Goal: Task Accomplishment & Management: Complete application form

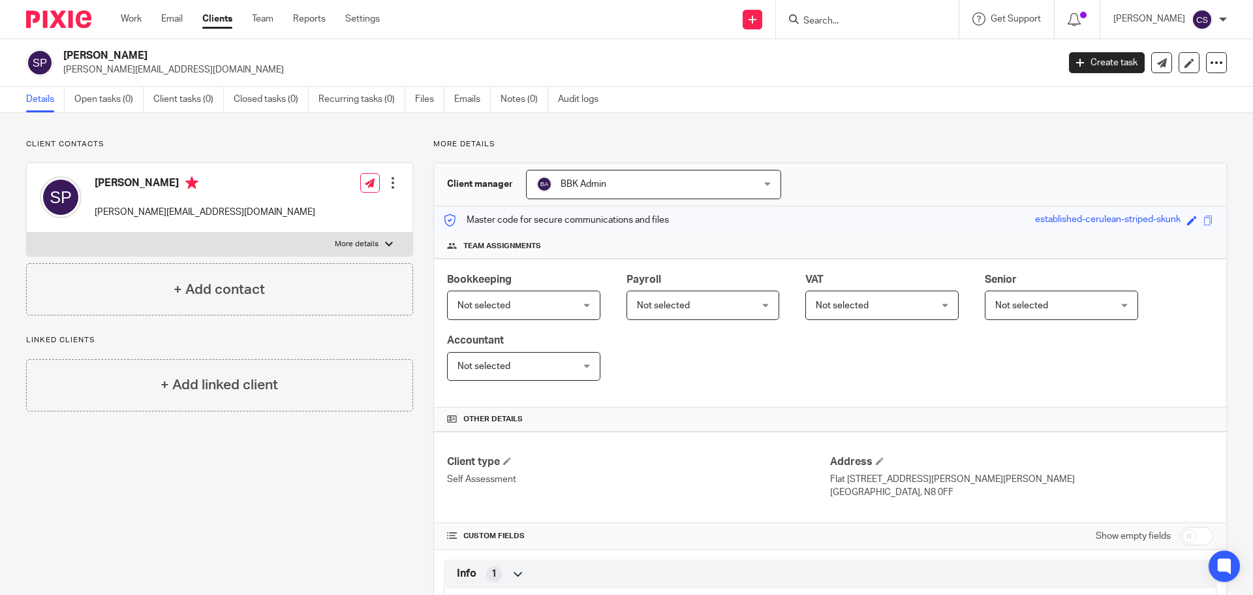
scroll to position [341, 0]
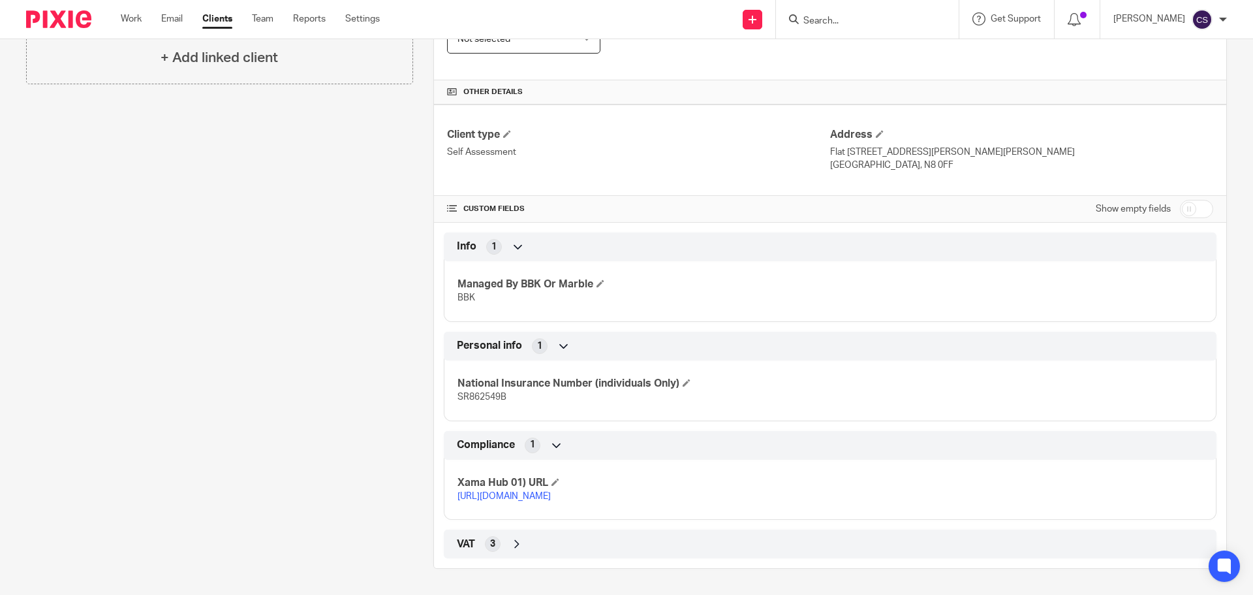
click at [845, 14] on form at bounding box center [871, 19] width 139 height 16
click at [839, 24] on input "Search" at bounding box center [861, 22] width 118 height 12
type input "florist"
click at [863, 52] on link at bounding box center [910, 56] width 221 height 30
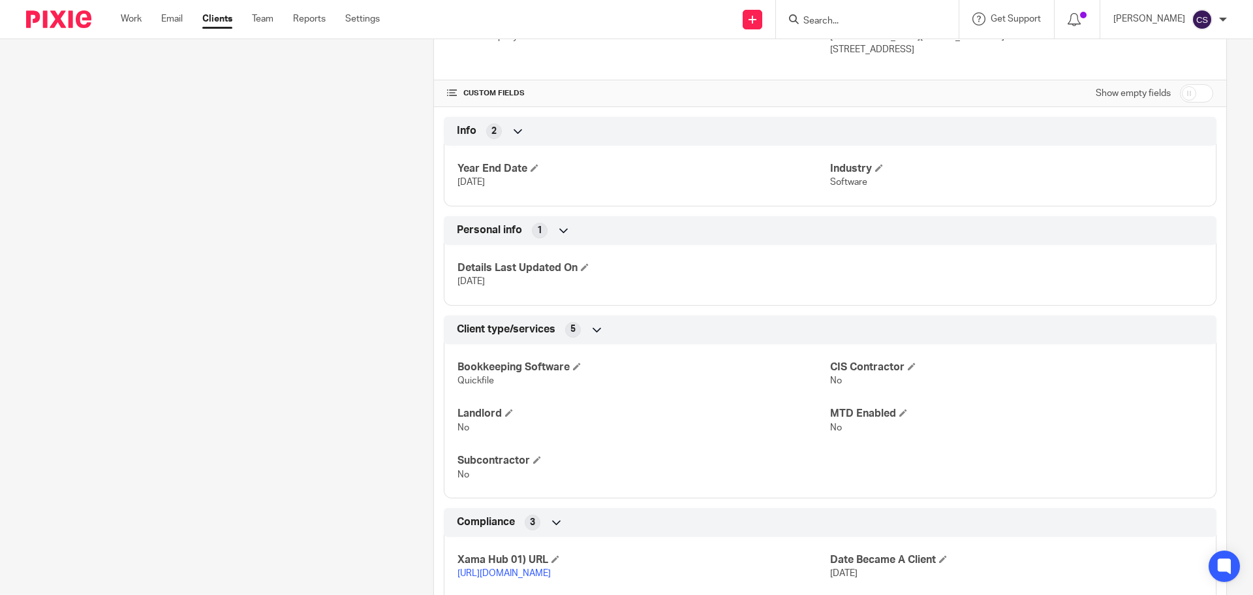
scroll to position [619, 0]
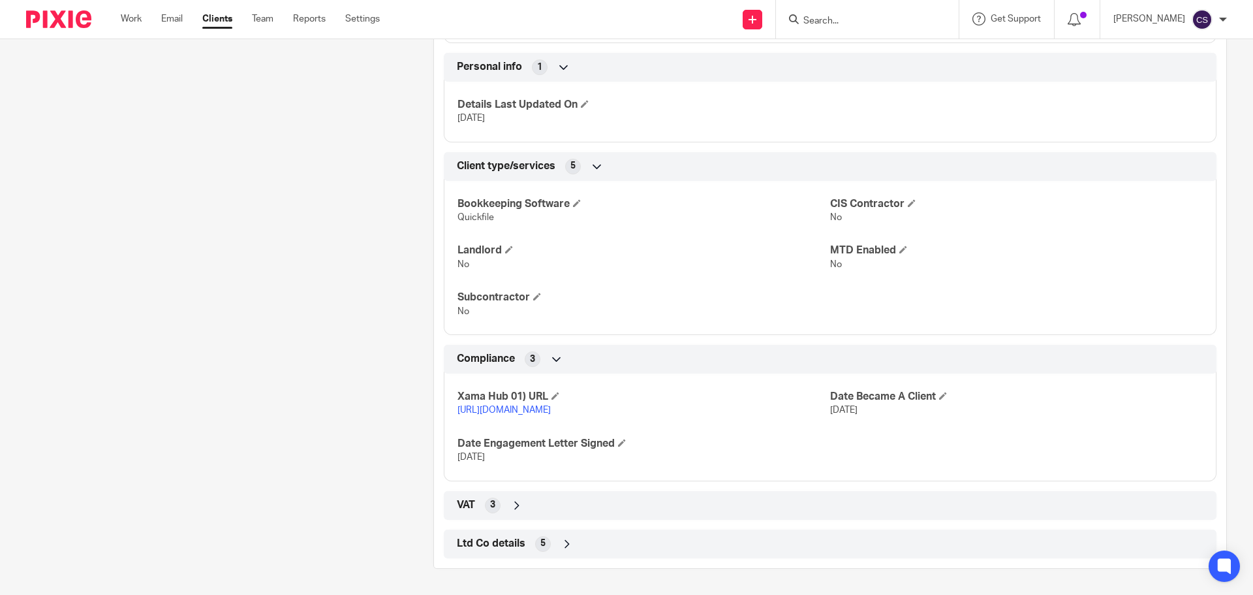
click at [564, 540] on icon at bounding box center [567, 543] width 13 height 13
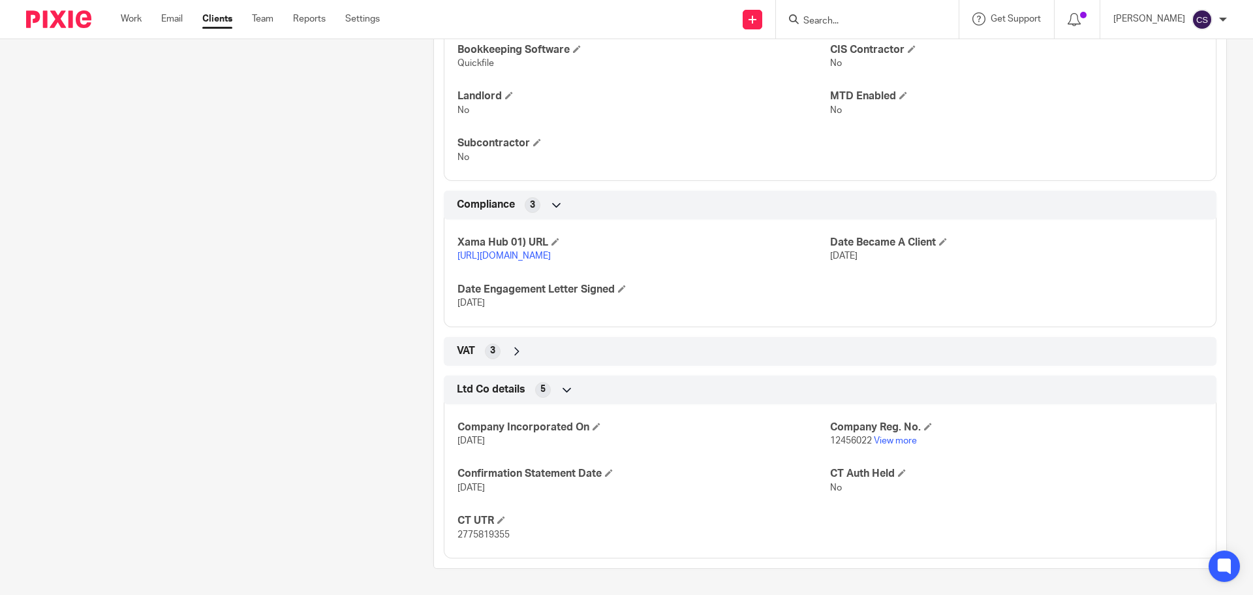
scroll to position [447, 0]
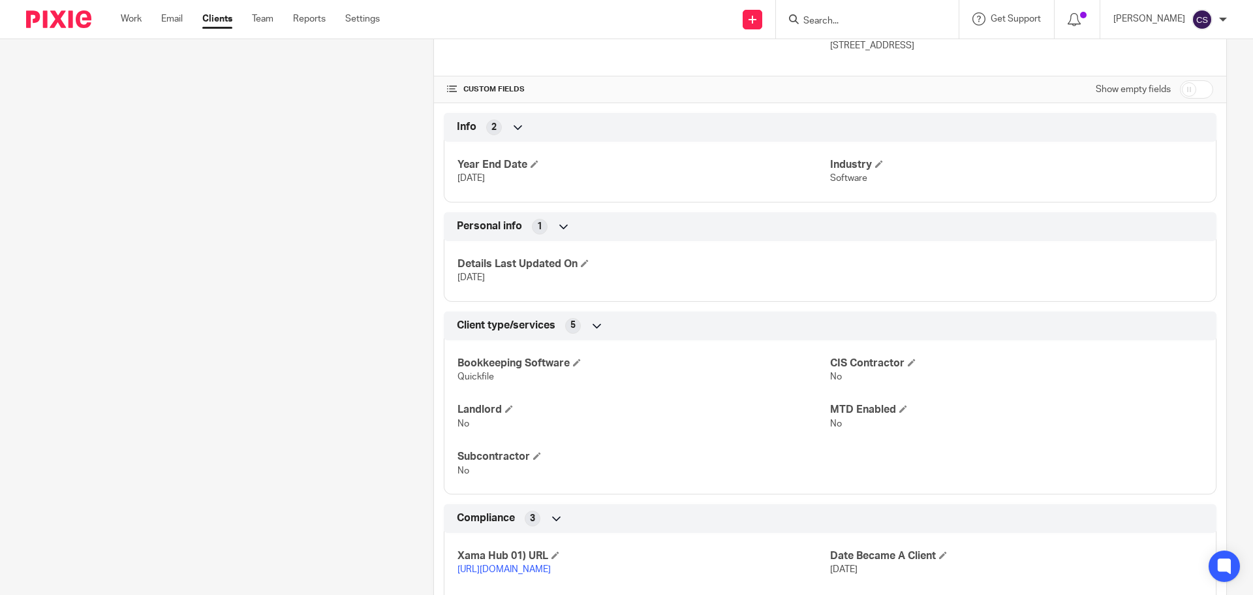
click at [1193, 87] on input "checkbox" at bounding box center [1196, 89] width 33 height 18
checkbox input "true"
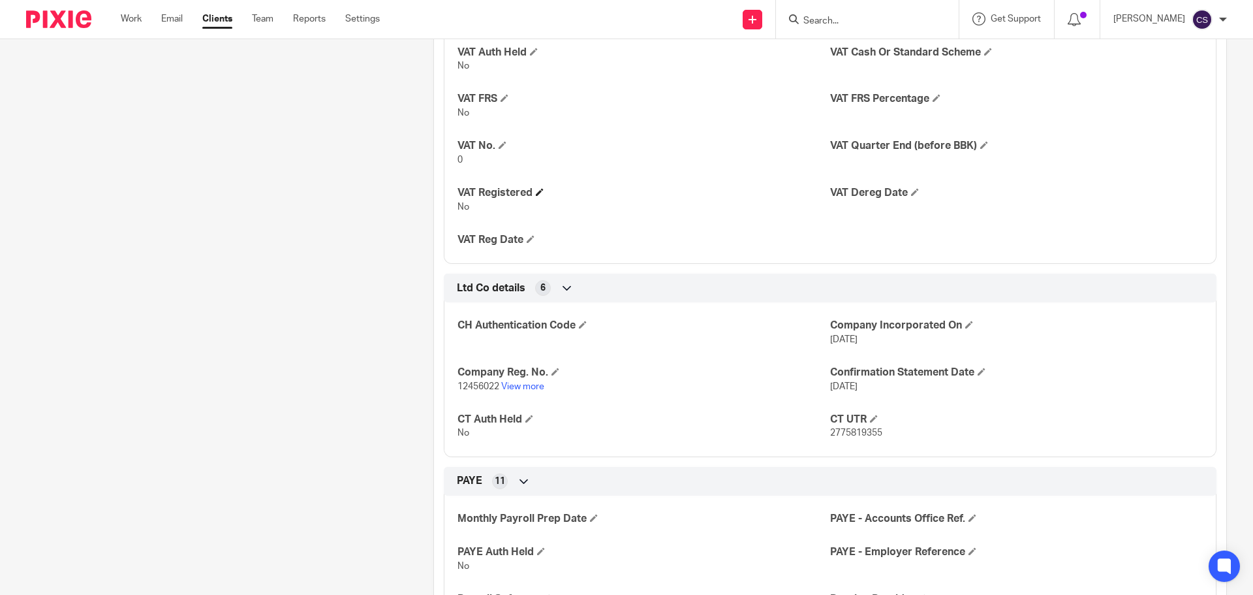
scroll to position [1491, 0]
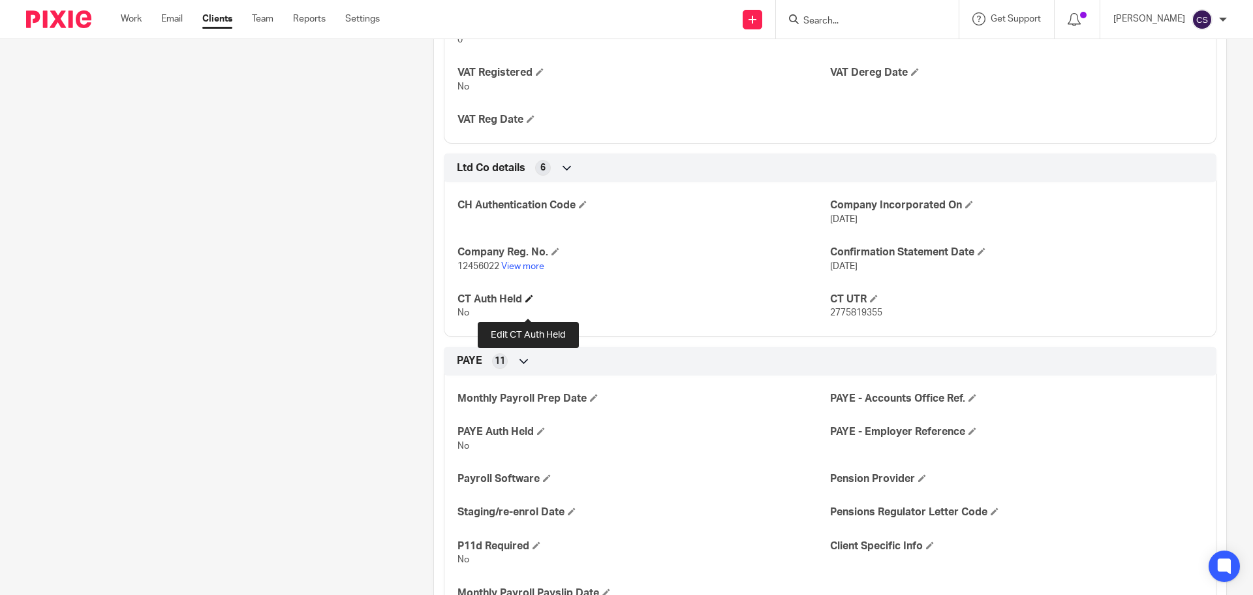
click at [530, 302] on span at bounding box center [530, 298] width 8 height 8
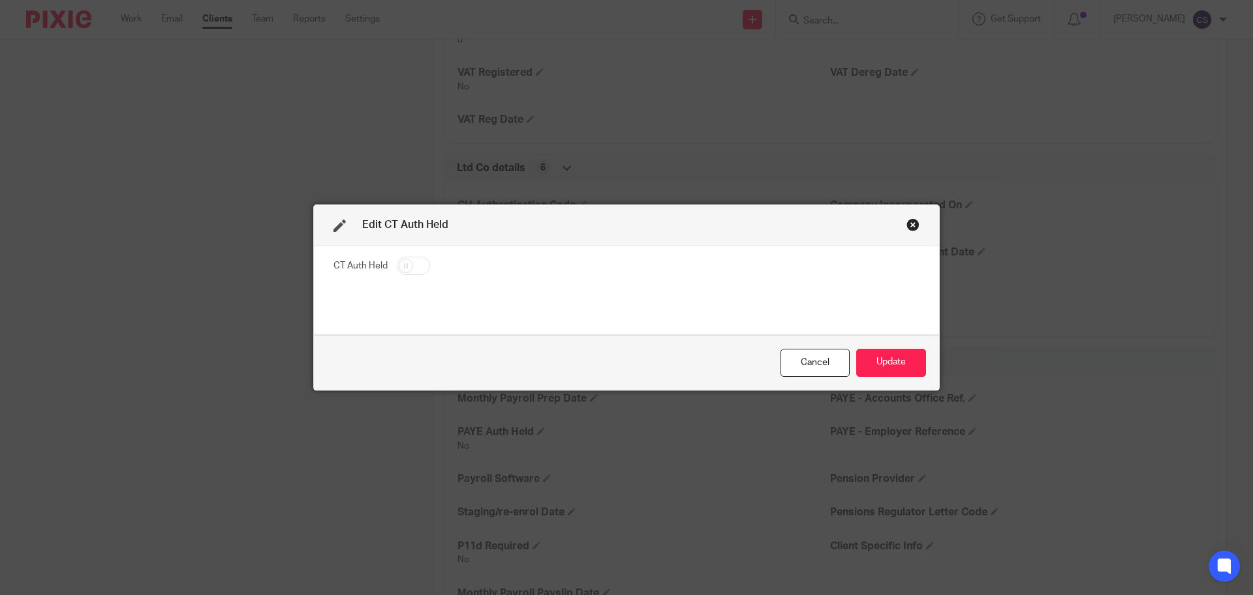
click at [415, 264] on input "checkbox" at bounding box center [413, 266] width 33 height 18
checkbox input "true"
click at [892, 360] on button "Update" at bounding box center [891, 363] width 70 height 28
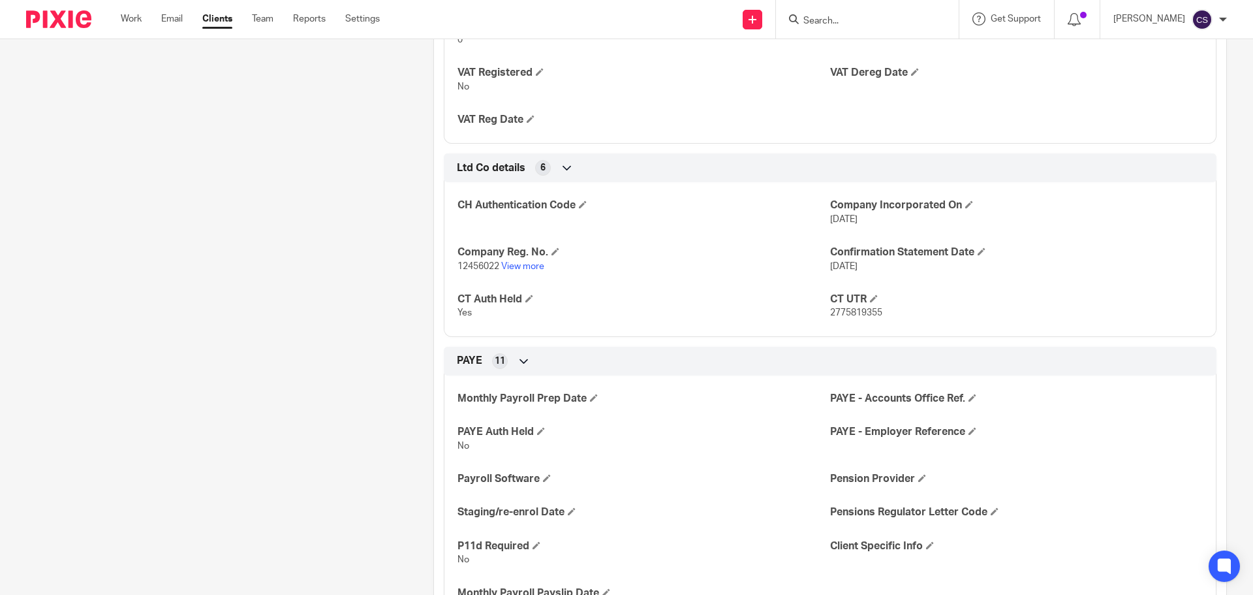
click at [832, 7] on div at bounding box center [867, 19] width 183 height 39
click at [834, 24] on input "Search" at bounding box center [861, 22] width 118 height 12
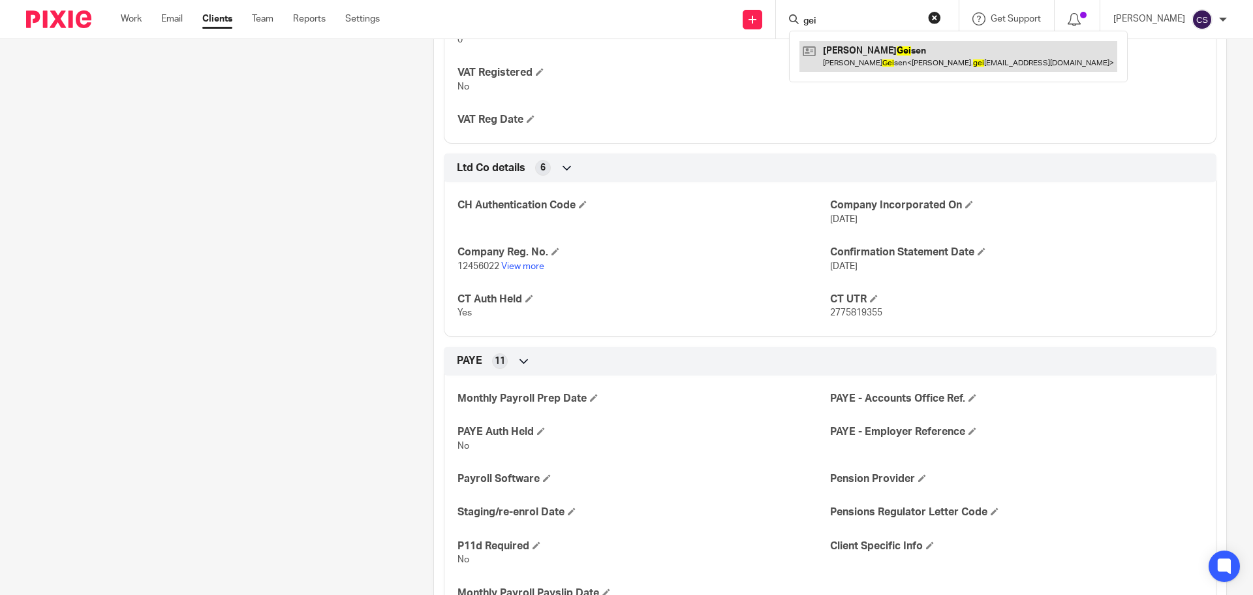
type input "gei"
click at [875, 50] on link at bounding box center [959, 56] width 318 height 30
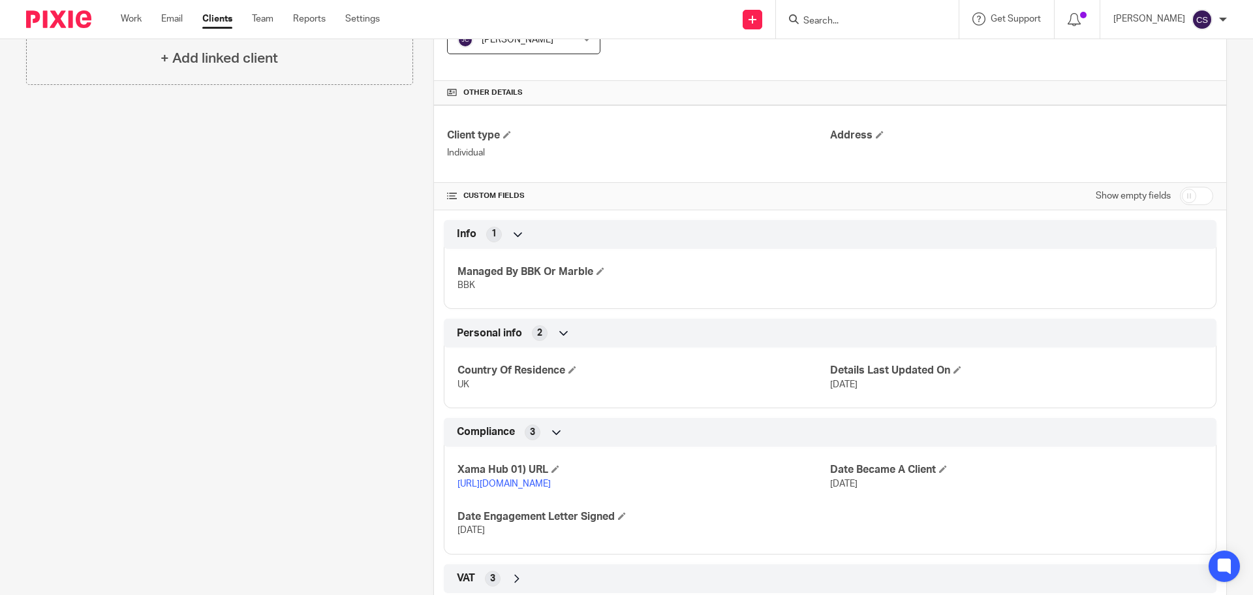
scroll to position [374, 0]
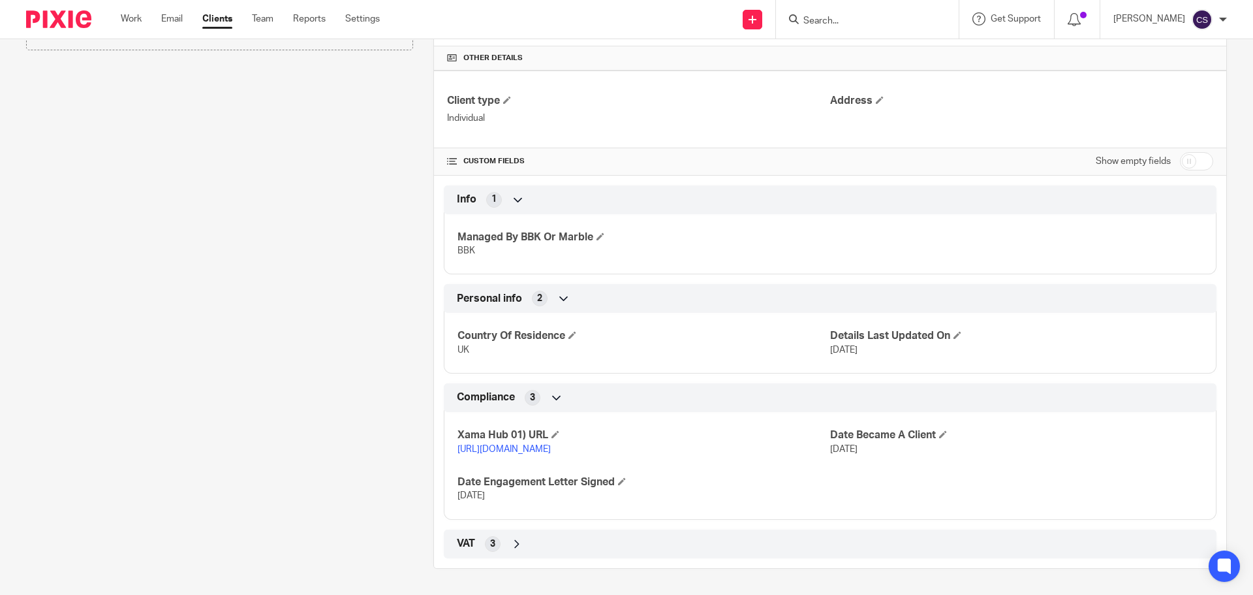
click at [551, 445] on link "[URL][DOMAIN_NAME]" at bounding box center [504, 449] width 93 height 9
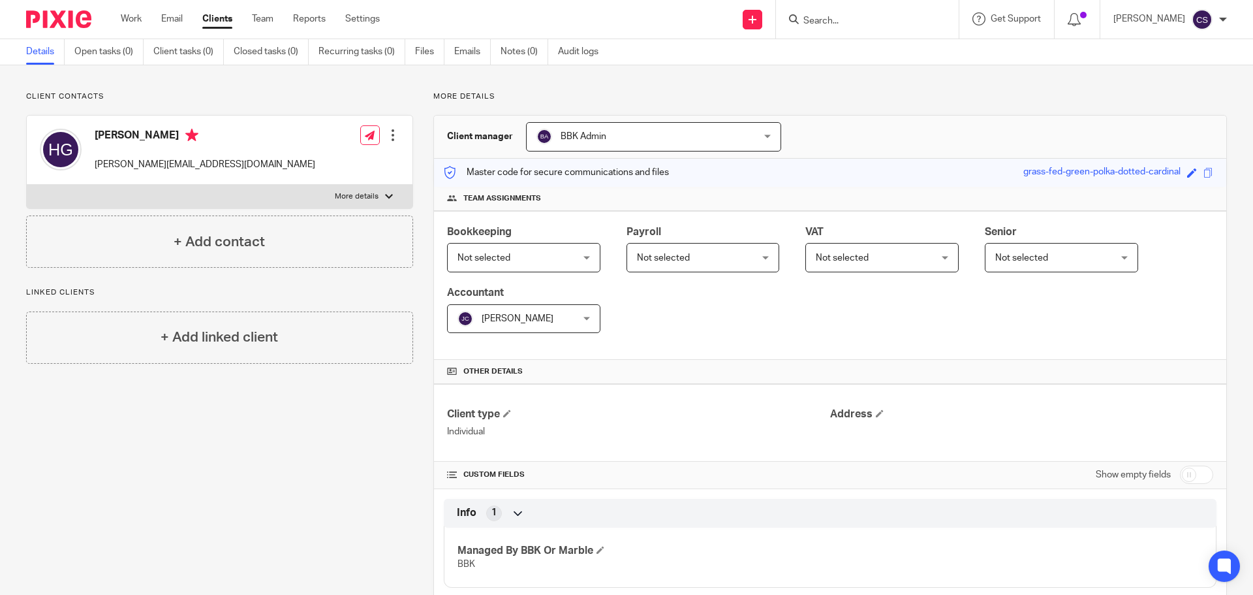
scroll to position [0, 0]
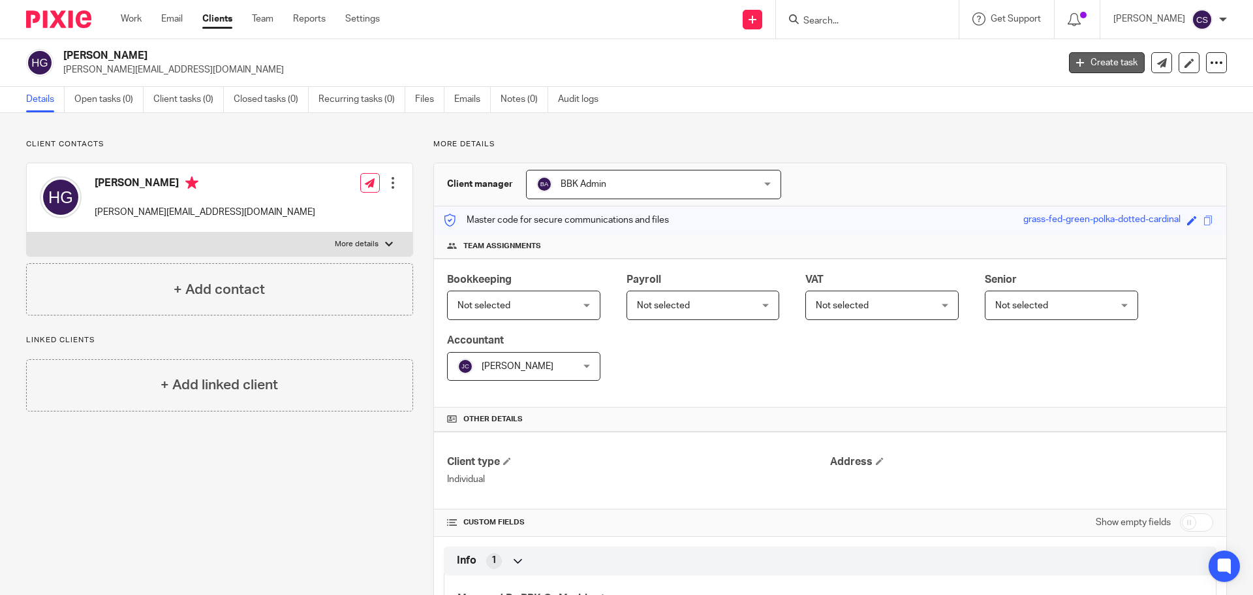
click at [1093, 61] on link "Create task" at bounding box center [1107, 62] width 76 height 21
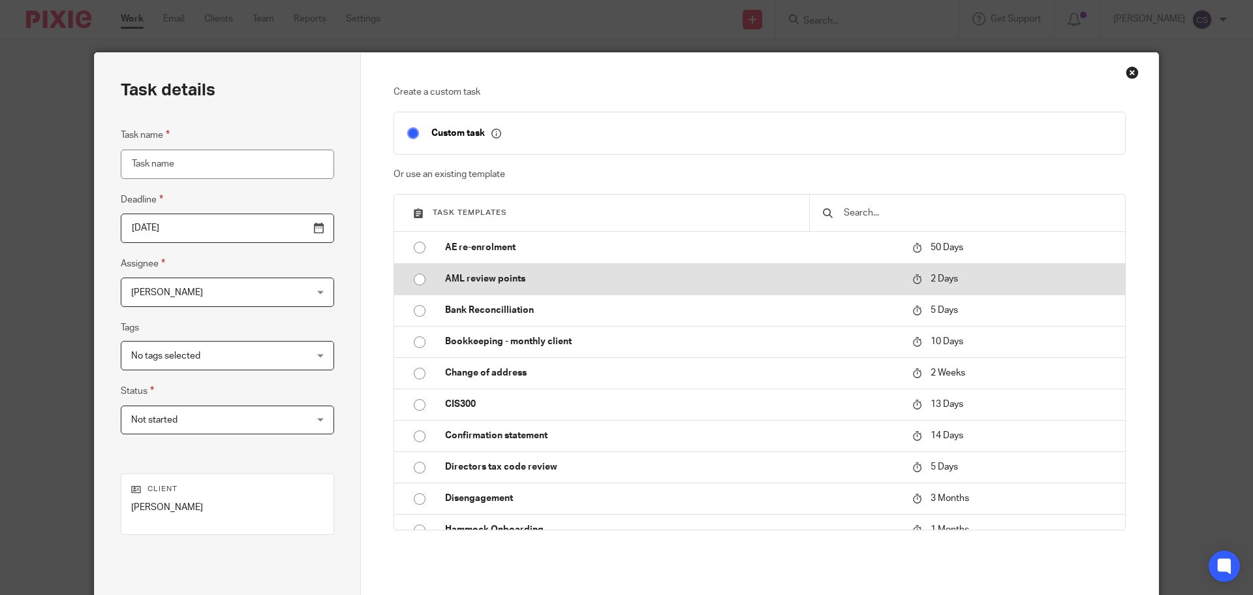
click at [414, 282] on input "radio" at bounding box center [419, 279] width 25 height 25
type input "2025-08-13"
type input "AML review points"
checkbox input "false"
radio input "false"
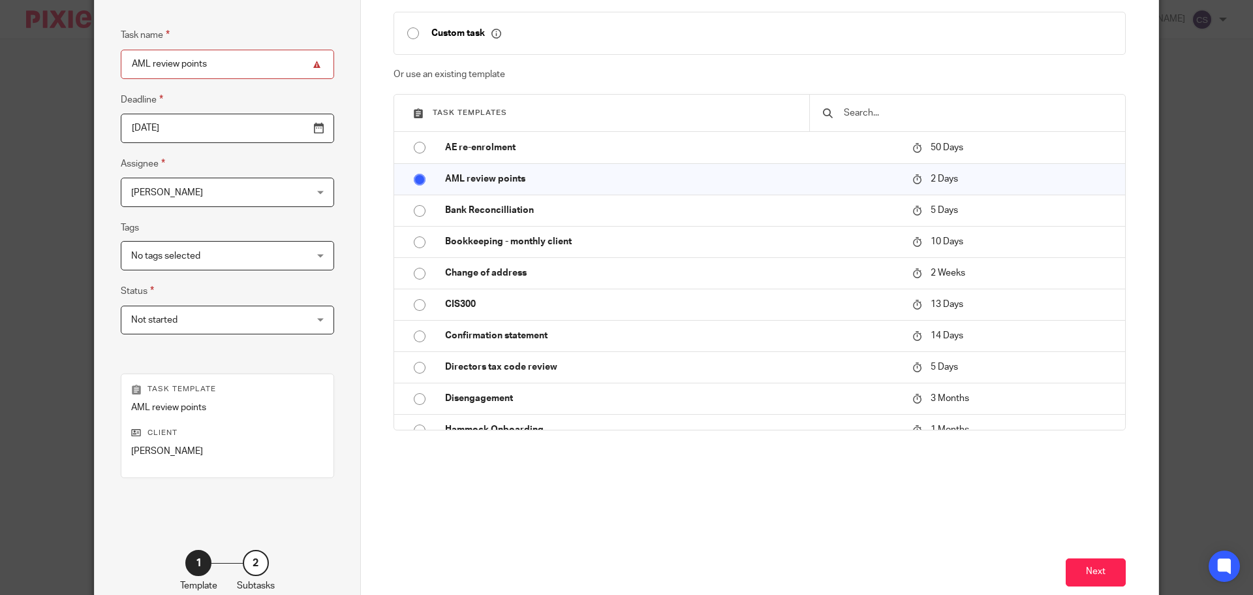
scroll to position [131, 0]
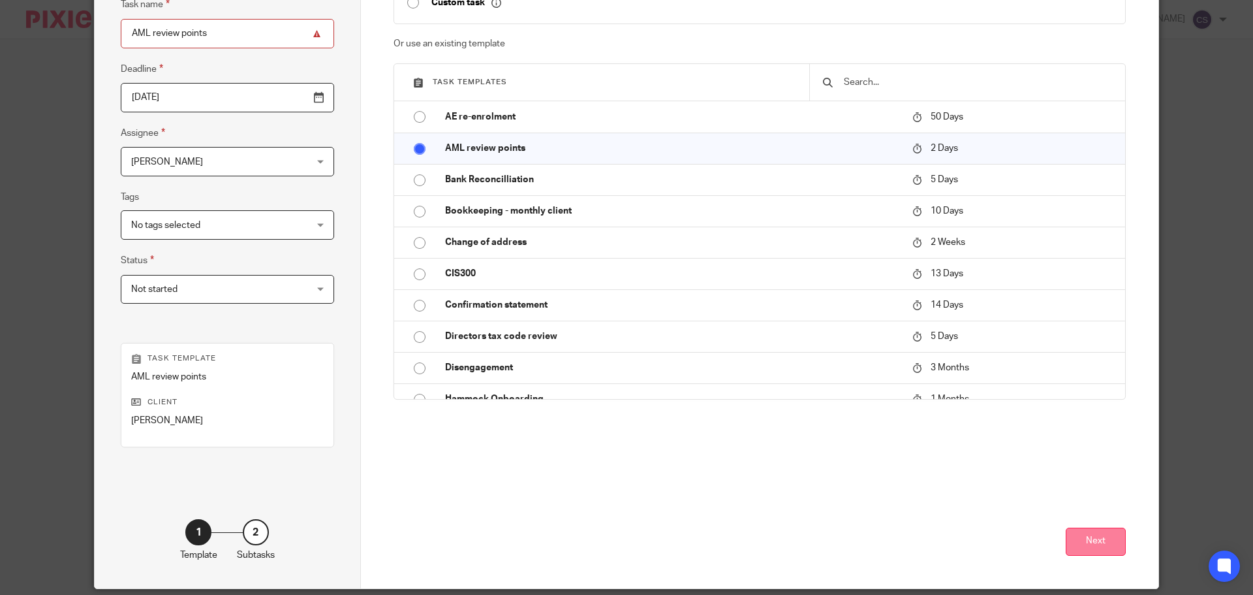
click at [1102, 540] on button "Next" at bounding box center [1096, 541] width 60 height 28
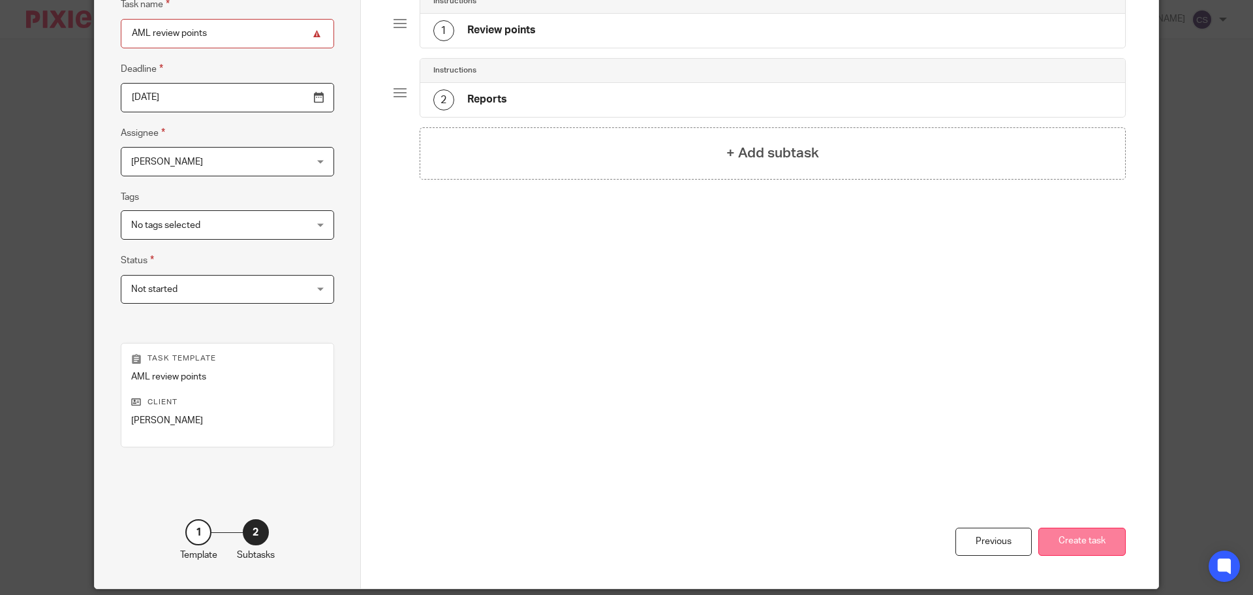
click at [1087, 544] on button "Create task" at bounding box center [1082, 541] width 87 height 28
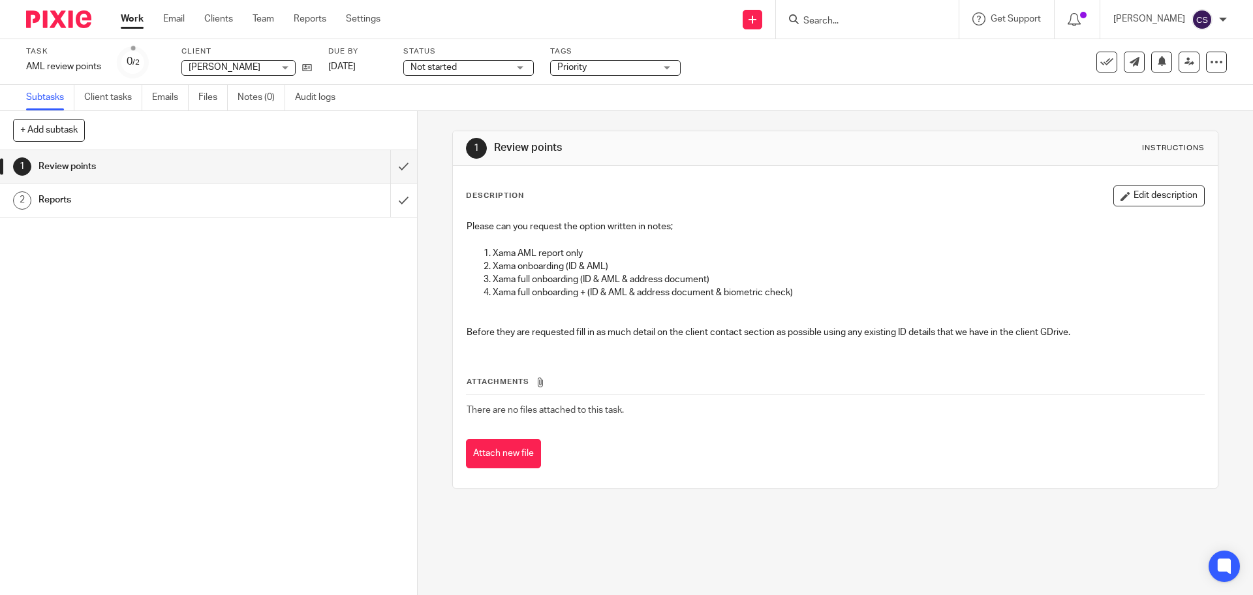
click at [849, 21] on input "Search" at bounding box center [861, 22] width 118 height 12
type input "ghp"
click at [861, 53] on link at bounding box center [910, 56] width 221 height 30
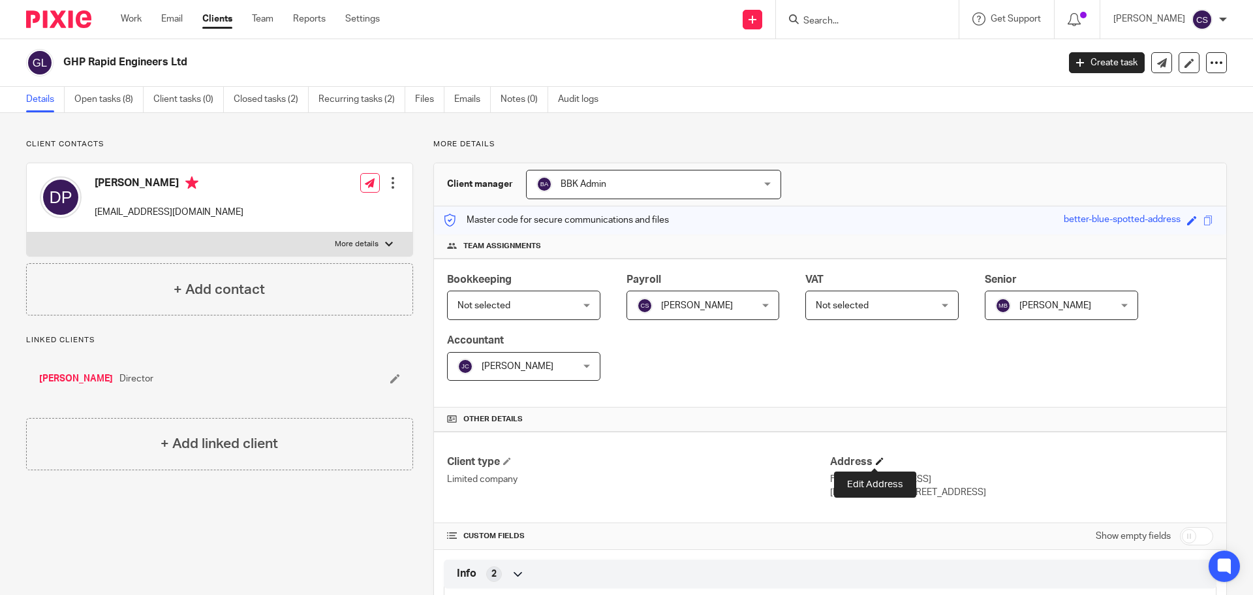
click at [876, 457] on span at bounding box center [880, 461] width 8 height 8
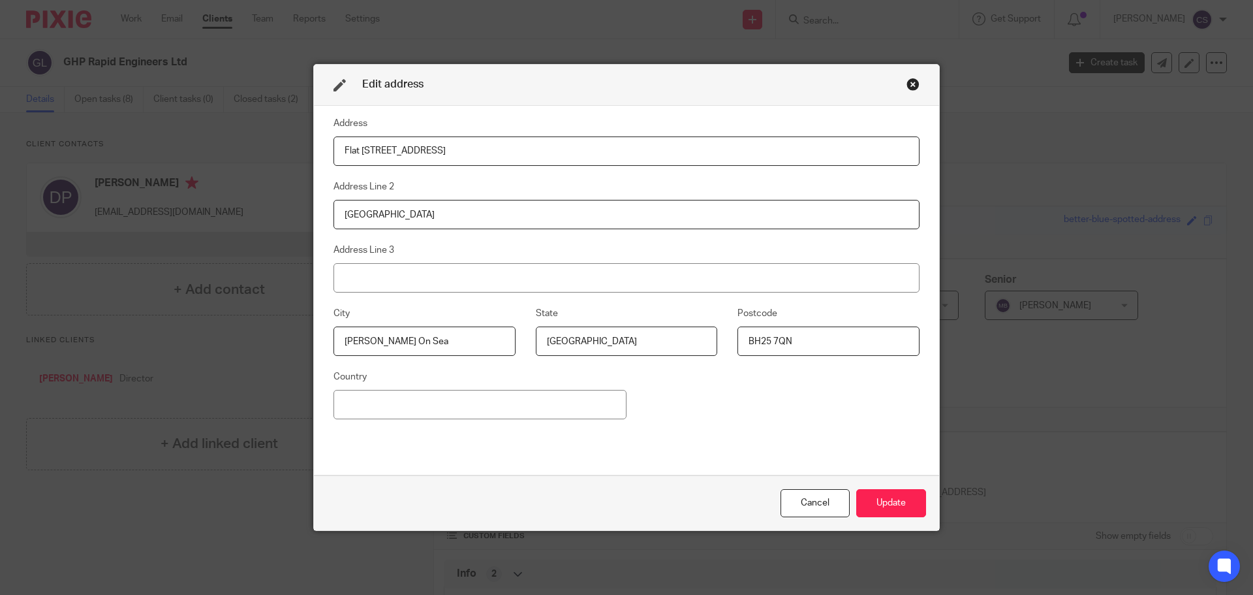
drag, startPoint x: 408, startPoint y: 157, endPoint x: 292, endPoint y: 159, distance: 116.2
click at [292, 159] on div "Edit address Address Flat 10 Marine Court Address Line 2 Marine Drive West Addr…" at bounding box center [626, 297] width 1253 height 595
type input "[STREET_ADDRESS][PERSON_NAME]"
type input "Ferndown"
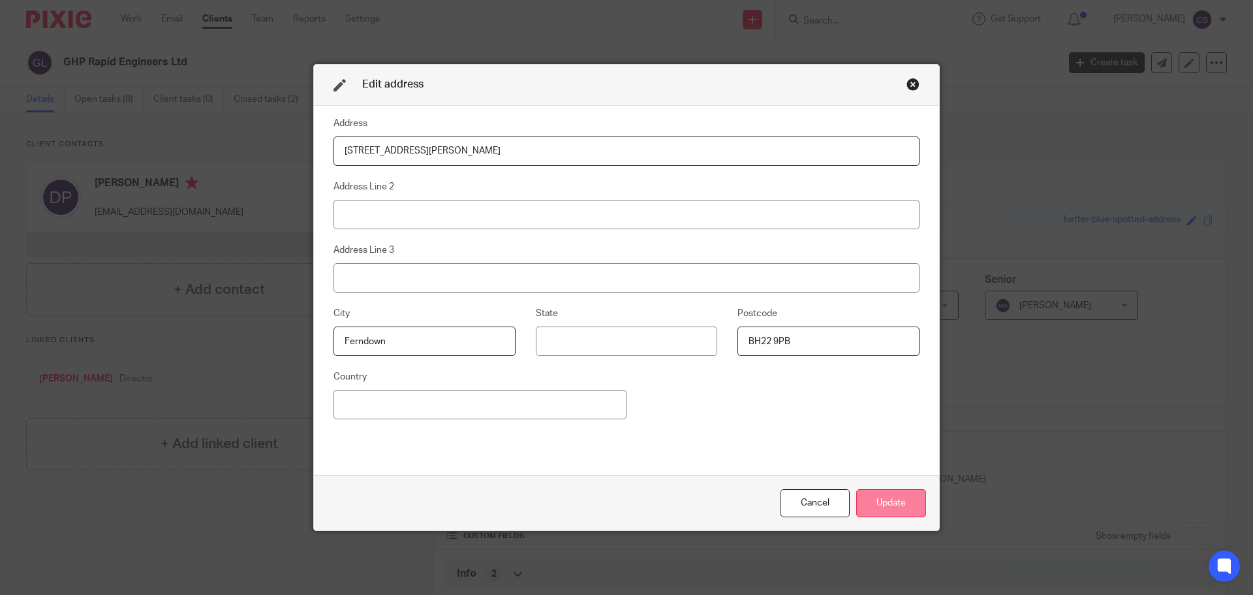
type input "BH22 9PB"
click at [875, 503] on button "Update" at bounding box center [891, 503] width 70 height 28
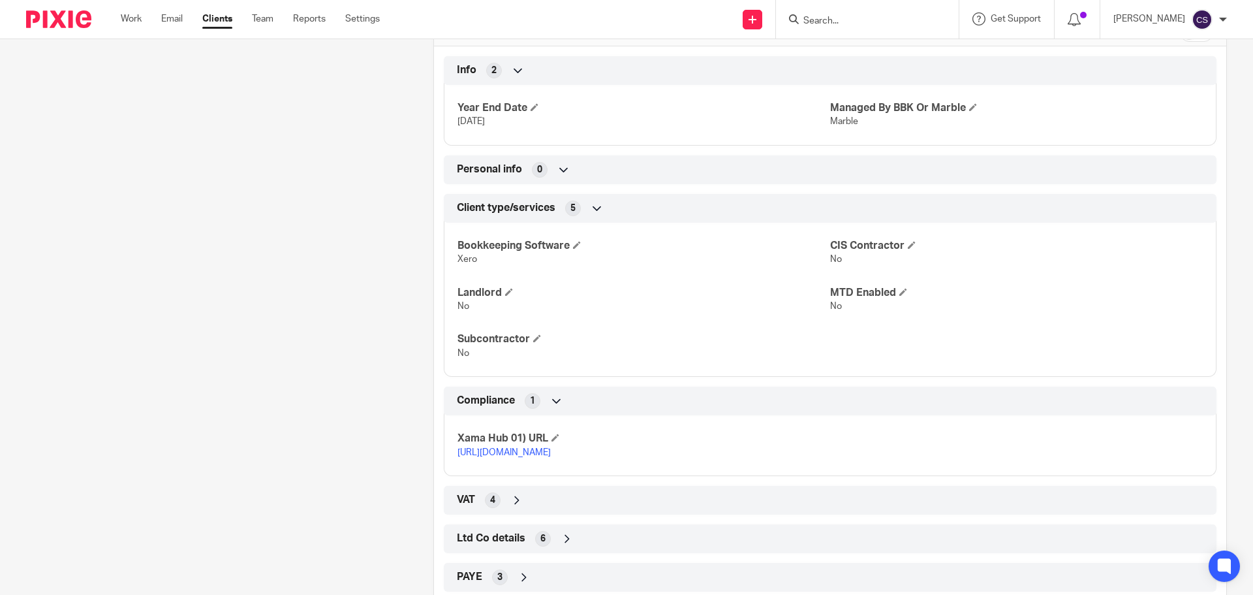
scroll to position [550, 0]
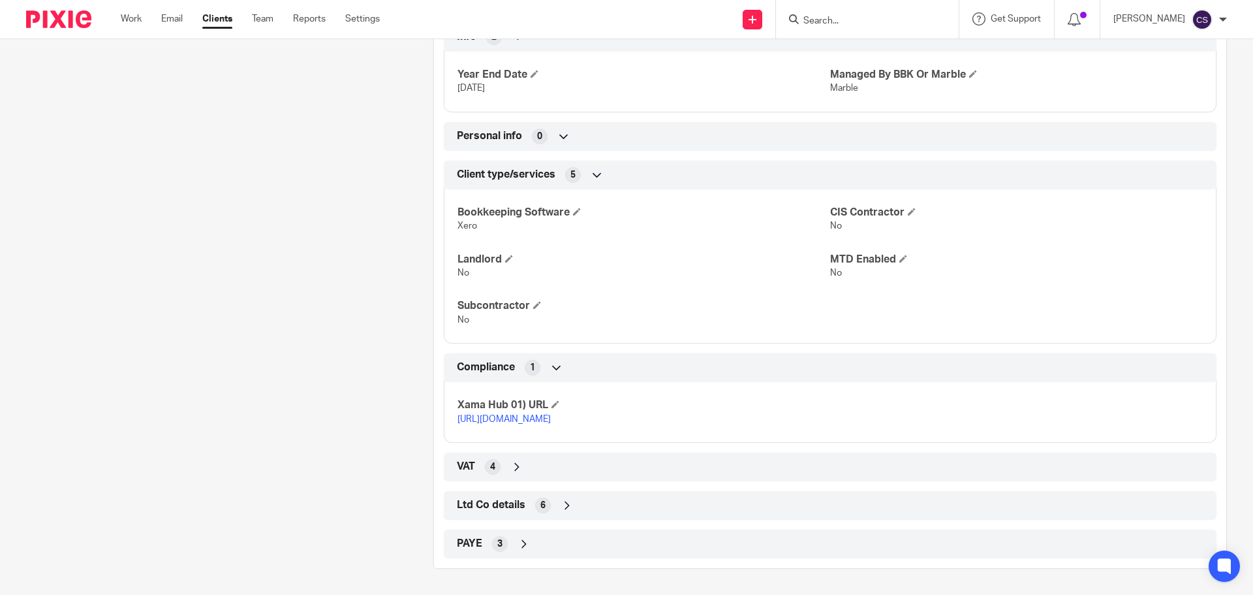
click at [563, 504] on icon at bounding box center [567, 505] width 13 height 13
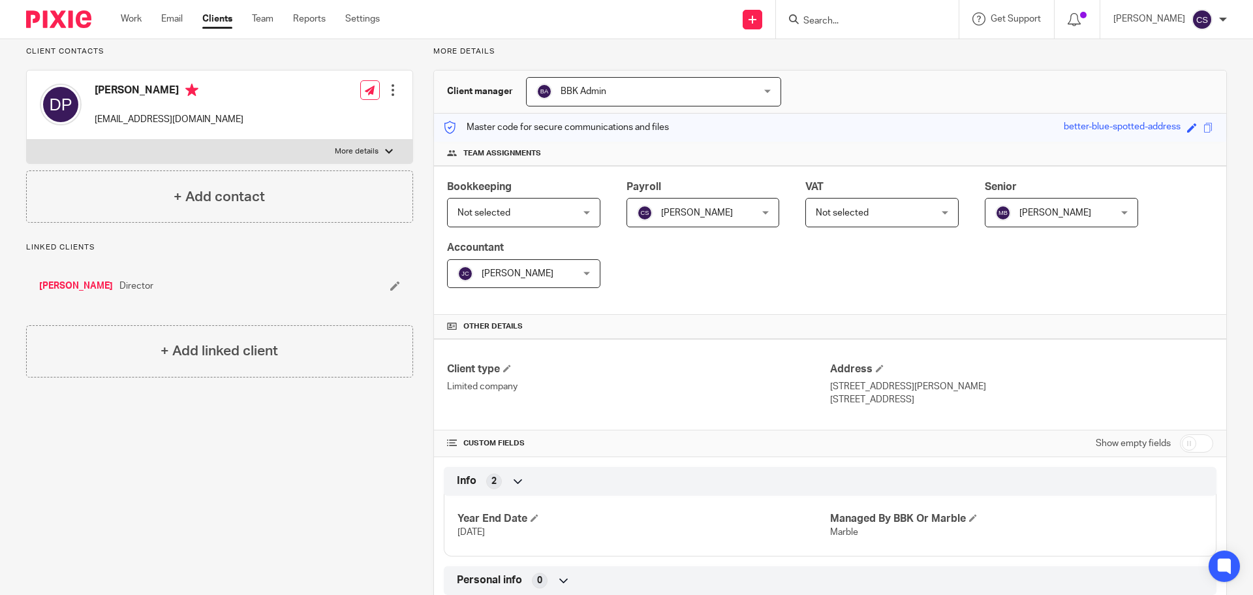
scroll to position [0, 0]
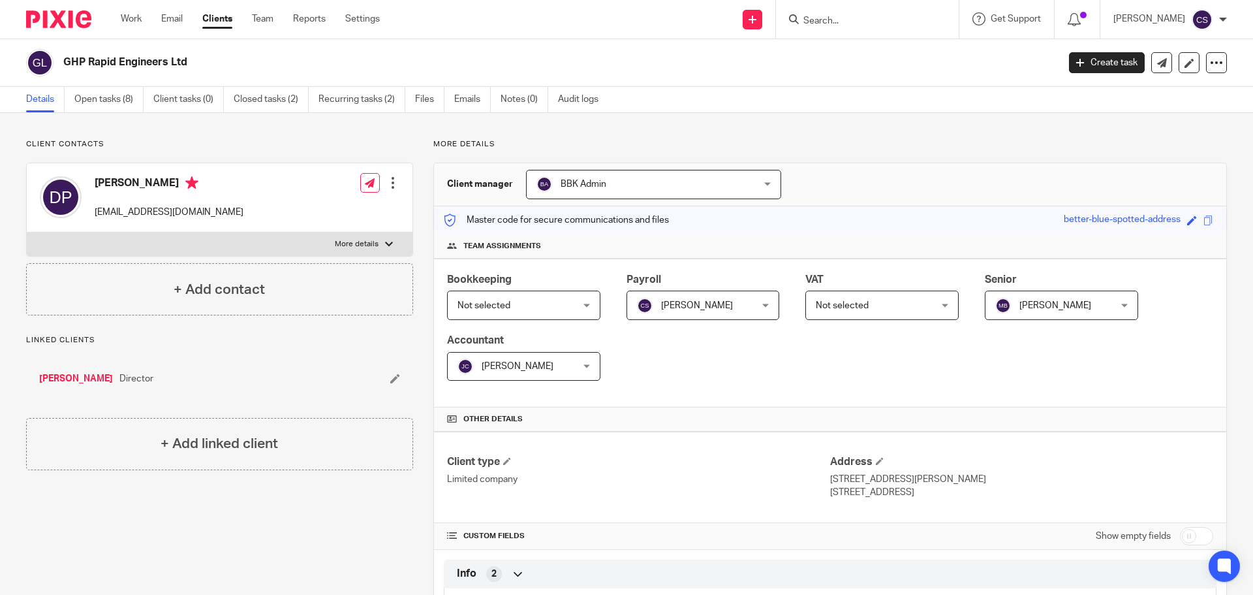
click at [77, 377] on link "[PERSON_NAME]" at bounding box center [76, 378] width 74 height 13
click at [117, 377] on link "GHP Rapid Engineers Ltd" at bounding box center [93, 378] width 108 height 13
